Goal: Task Accomplishment & Management: Manage account settings

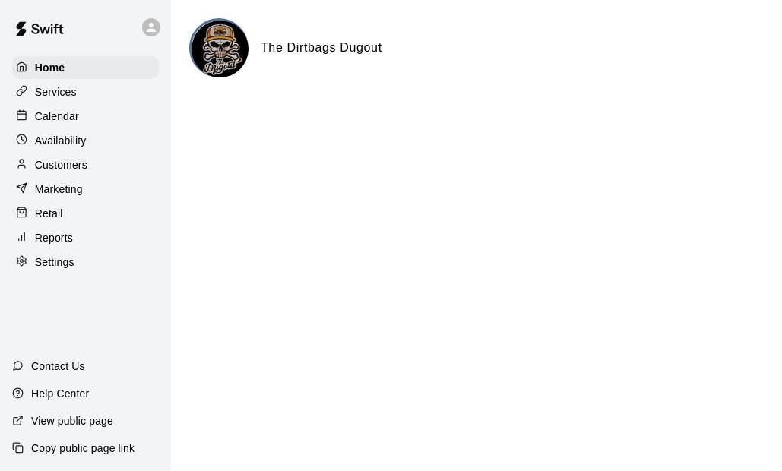
drag, startPoint x: 0, startPoint y: 0, endPoint x: 67, endPoint y: 142, distance: 157.1
click at [67, 142] on p "Availability" at bounding box center [61, 140] width 52 height 15
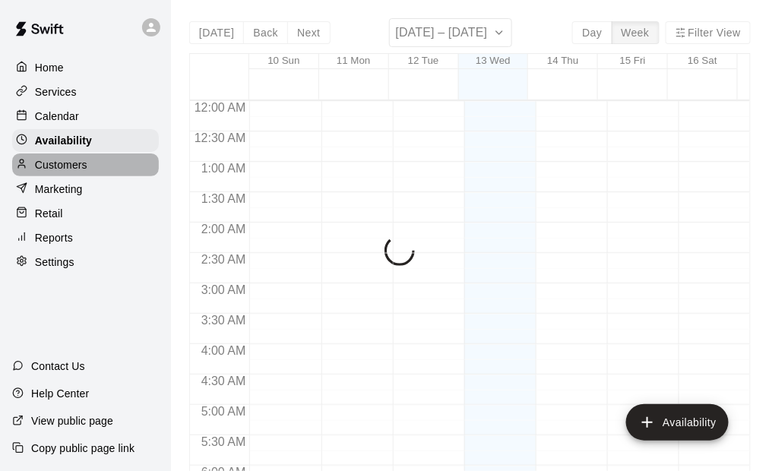
click at [62, 169] on p "Customers" at bounding box center [61, 164] width 52 height 15
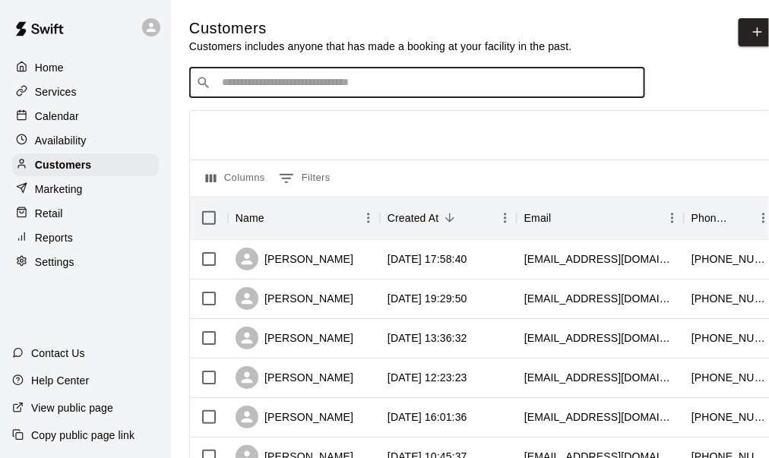
click at [274, 90] on input "Search customers by name or email" at bounding box center [427, 82] width 421 height 15
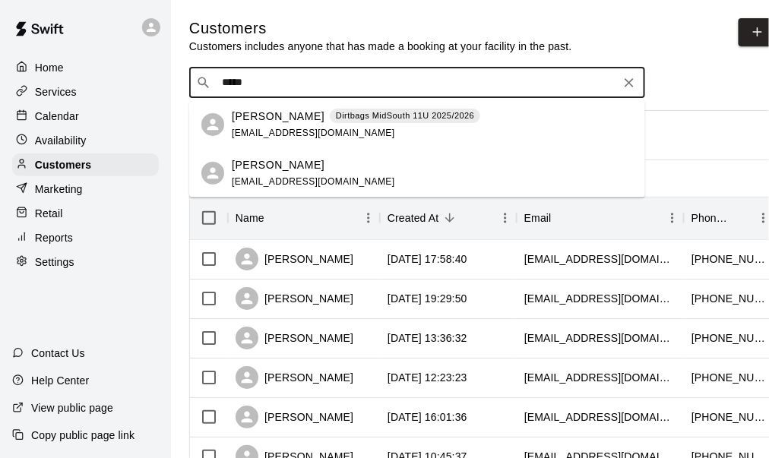
type input "******"
click at [277, 138] on div "[PERSON_NAME] Dirtbags MidSouth 11U 2025/2026 [EMAIL_ADDRESS][DOMAIN_NAME]" at bounding box center [356, 125] width 249 height 33
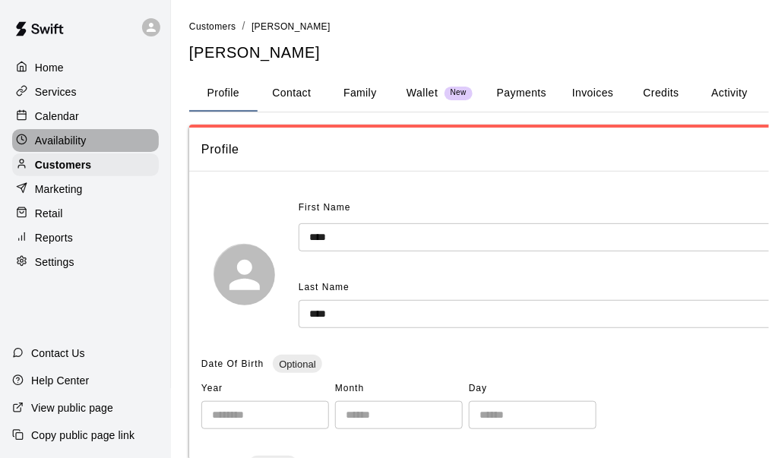
click at [61, 141] on p "Availability" at bounding box center [61, 140] width 52 height 15
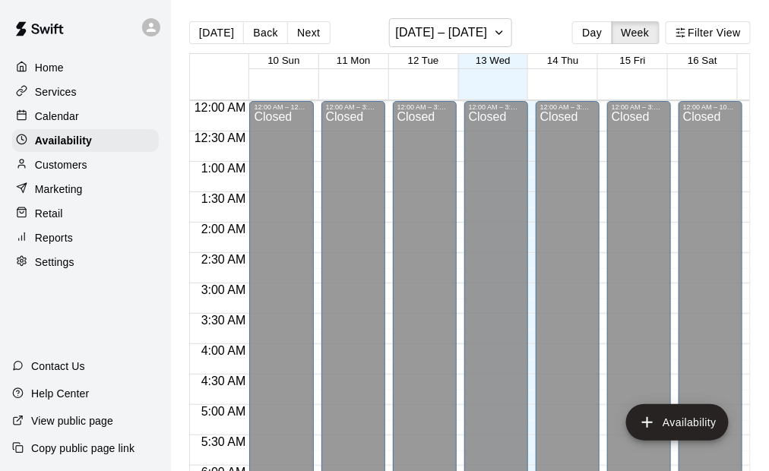
scroll to position [1071, 0]
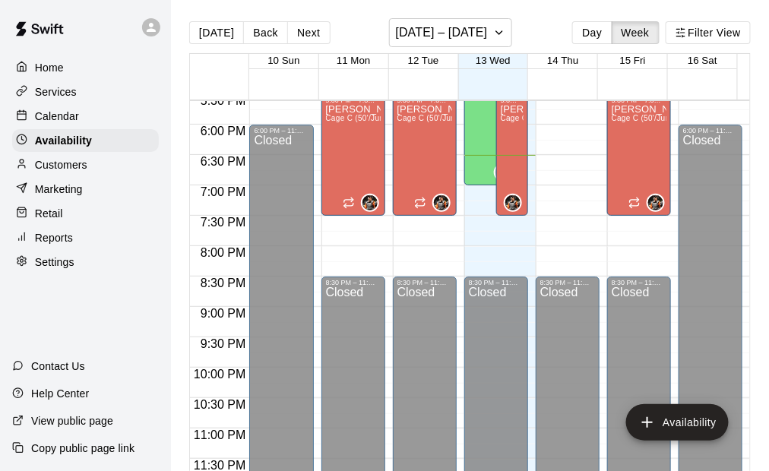
click at [61, 87] on p "Services" at bounding box center [56, 91] width 42 height 15
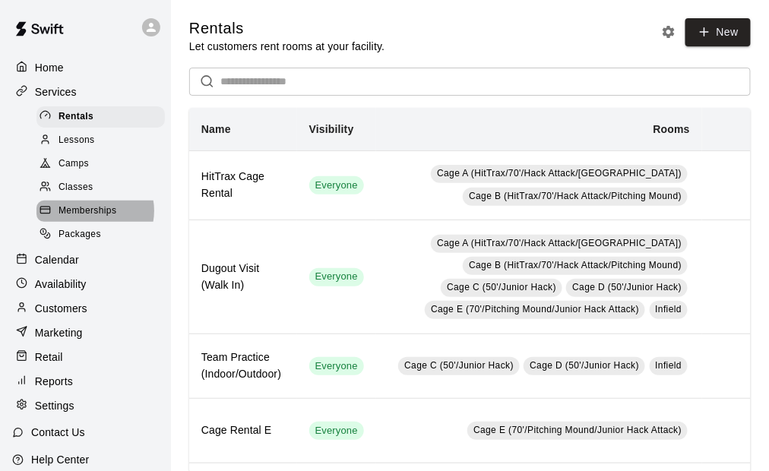
click at [90, 217] on span "Memberships" at bounding box center [88, 211] width 58 height 15
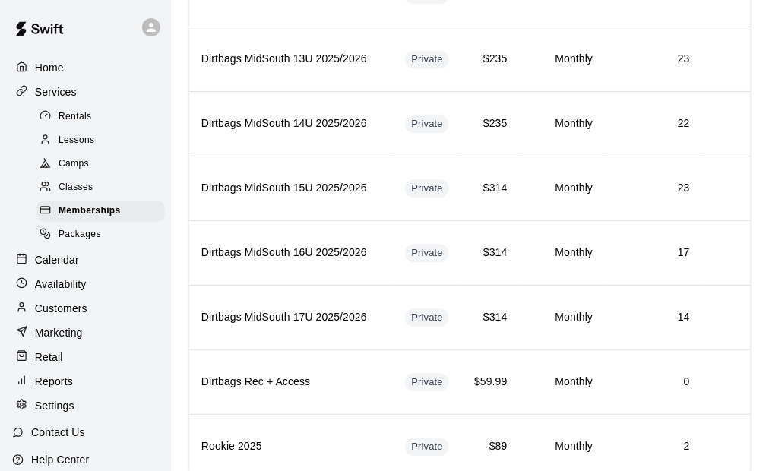
scroll to position [494, 0]
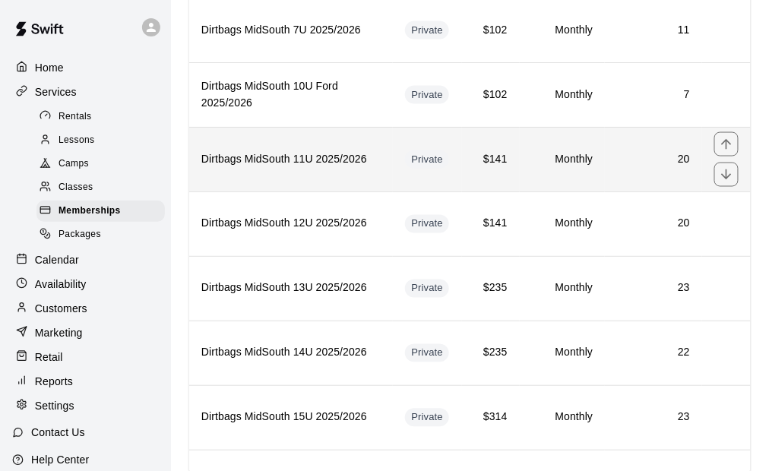
click at [366, 168] on th "Dirtbags MidSouth 11U 2025/2026" at bounding box center [291, 159] width 204 height 65
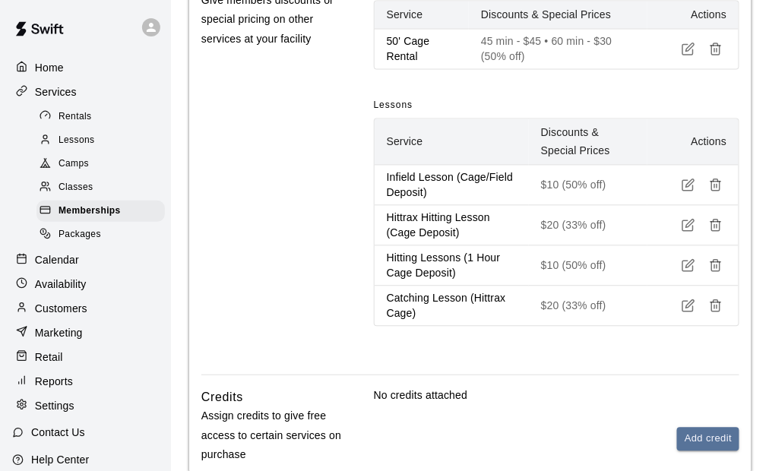
scroll to position [693, 0]
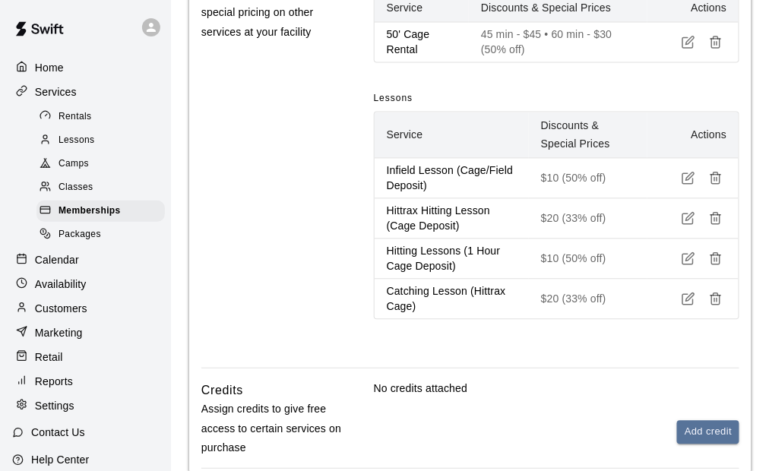
click at [466, 263] on p "Hitting Lessons (1 Hour Cage Deposit)" at bounding box center [452, 258] width 130 height 30
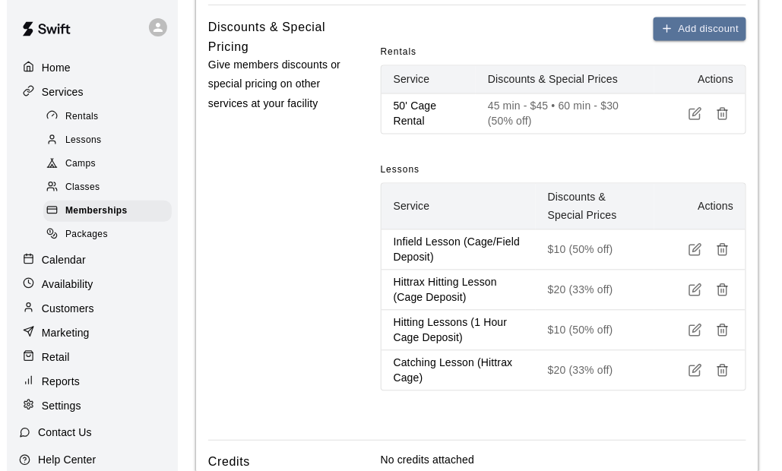
scroll to position [614, 0]
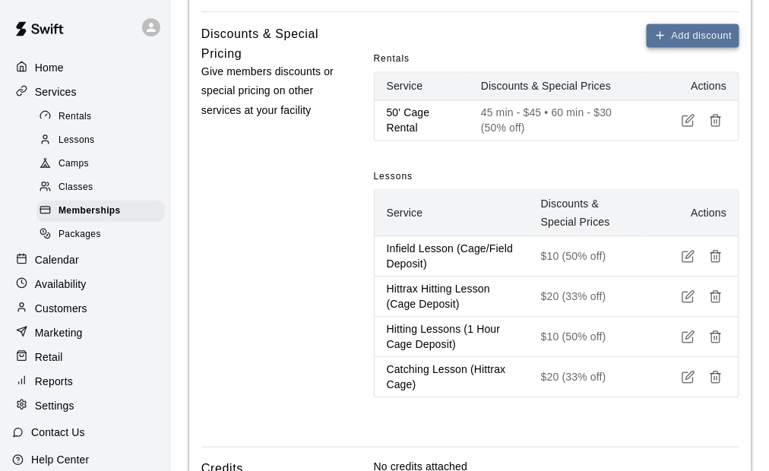
click at [710, 34] on button "Add discount" at bounding box center [693, 36] width 93 height 24
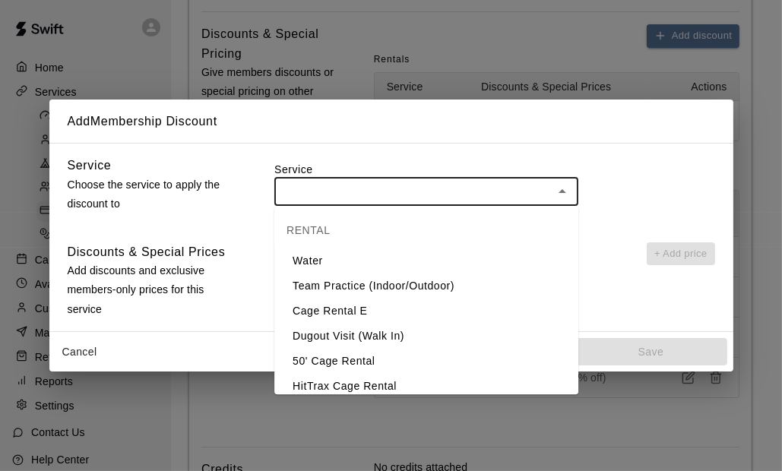
click at [347, 197] on input "text" at bounding box center [414, 191] width 270 height 19
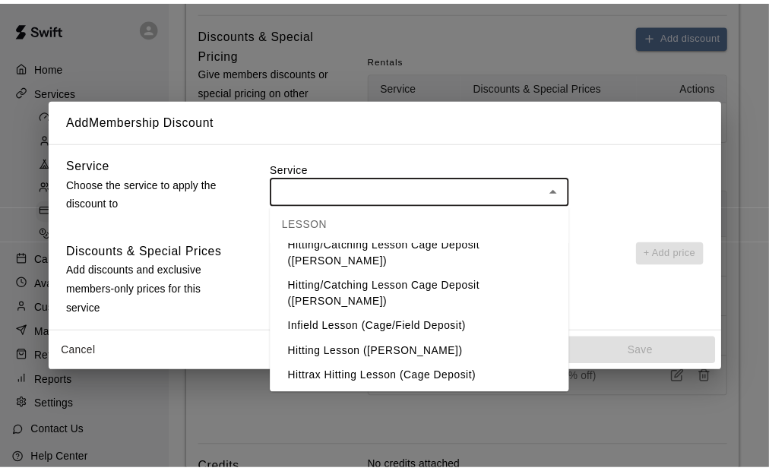
scroll to position [280, 0]
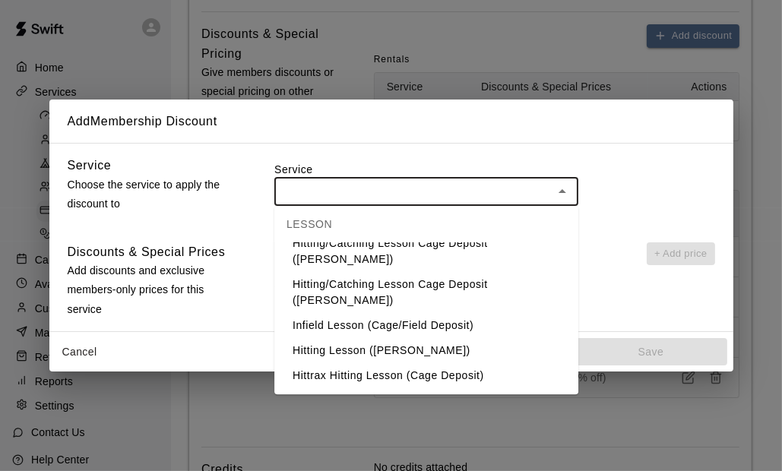
click at [483, 290] on li "Hitting/Catching Lesson Cage Deposit ([PERSON_NAME])" at bounding box center [426, 292] width 304 height 41
type input "**********"
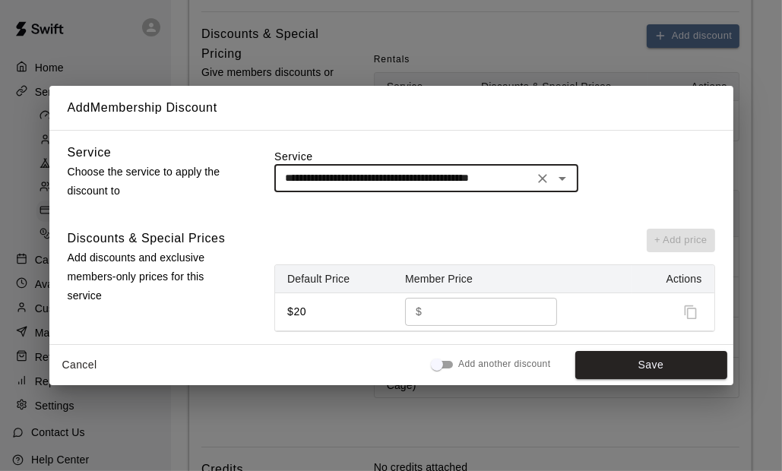
click at [459, 309] on input "**" at bounding box center [484, 312] width 112 height 28
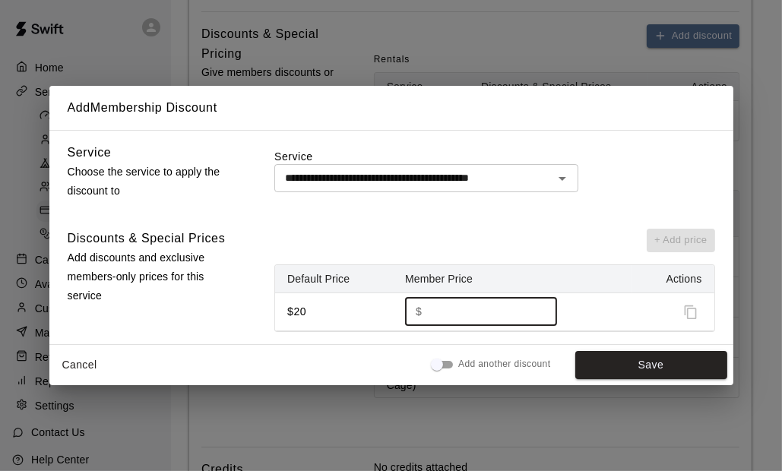
type input "*"
type input "**"
click at [630, 366] on button "Save" at bounding box center [651, 365] width 152 height 28
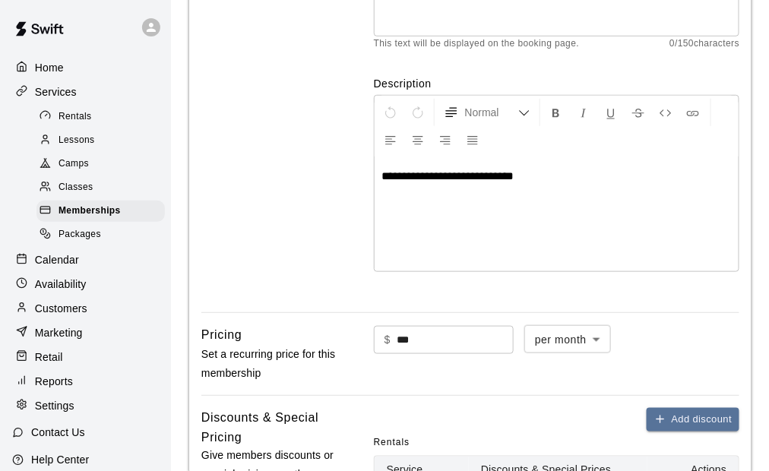
scroll to position [0, 0]
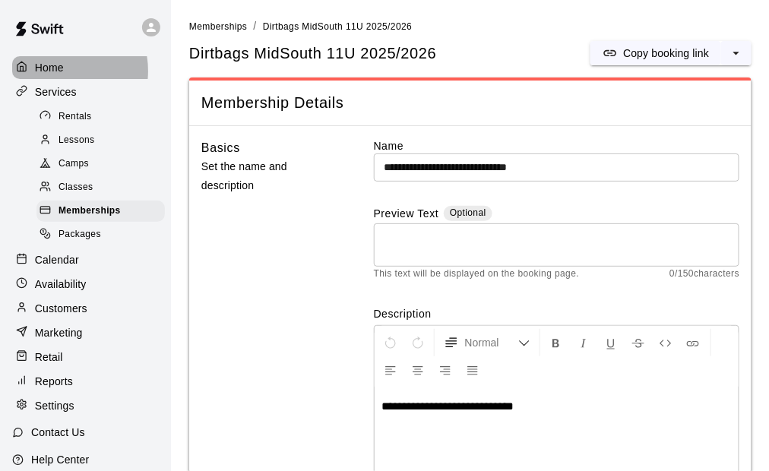
click at [49, 71] on p "Home" at bounding box center [49, 67] width 29 height 15
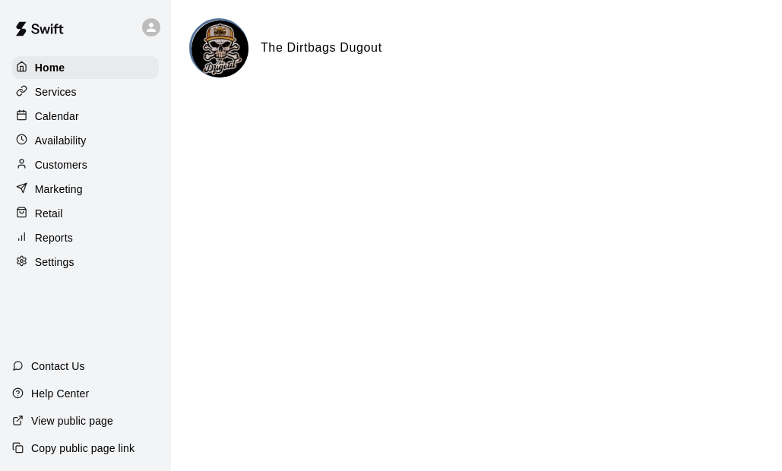
click at [71, 93] on p "Services" at bounding box center [56, 91] width 42 height 15
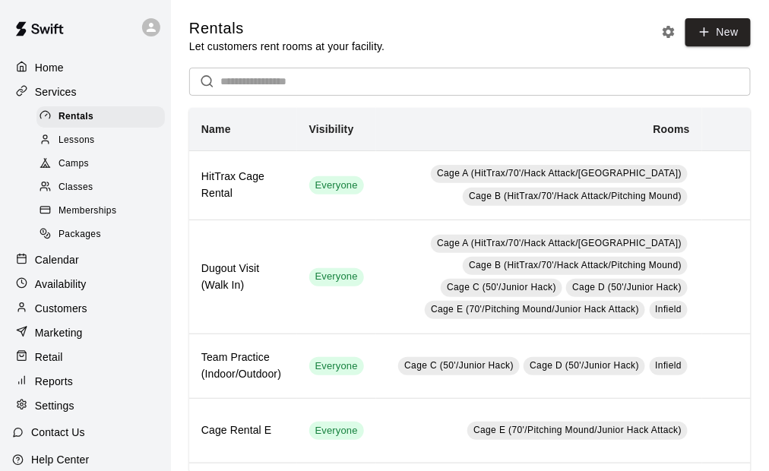
click at [488, 27] on div "Rentals Let customers rent rooms at your facility. New" at bounding box center [470, 36] width 562 height 36
click at [420, 36] on div "Rentals Let customers rent rooms at your facility. New" at bounding box center [470, 36] width 562 height 36
click at [396, 33] on div "Rentals Let customers rent rooms at your facility. New" at bounding box center [470, 36] width 562 height 36
click at [463, 39] on div "Rentals Let customers rent rooms at your facility. New" at bounding box center [470, 36] width 562 height 36
